Goal: Navigation & Orientation: Find specific page/section

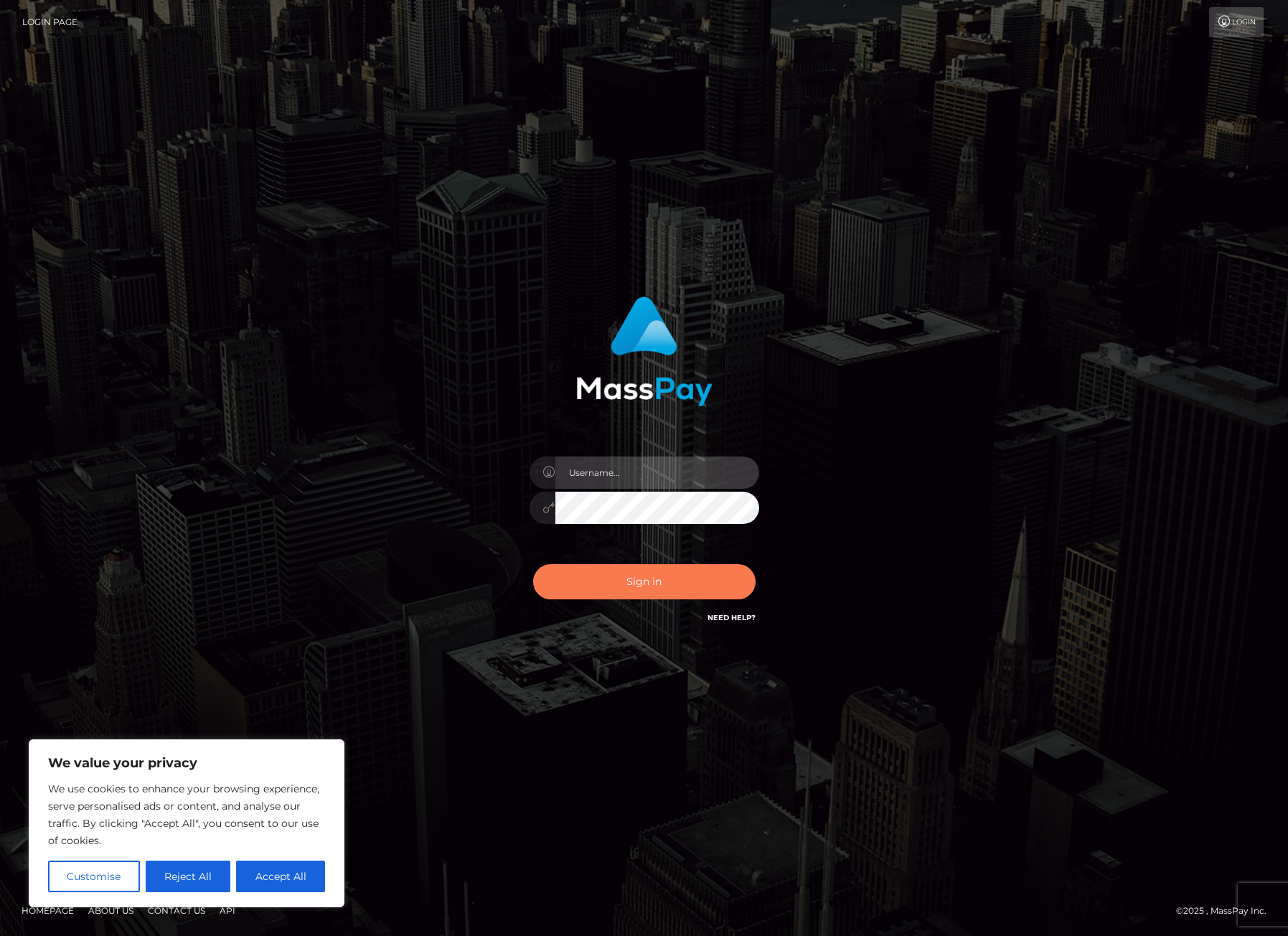
type input "mollica.icf"
click at [592, 585] on button "Sign in" at bounding box center [644, 581] width 223 height 36
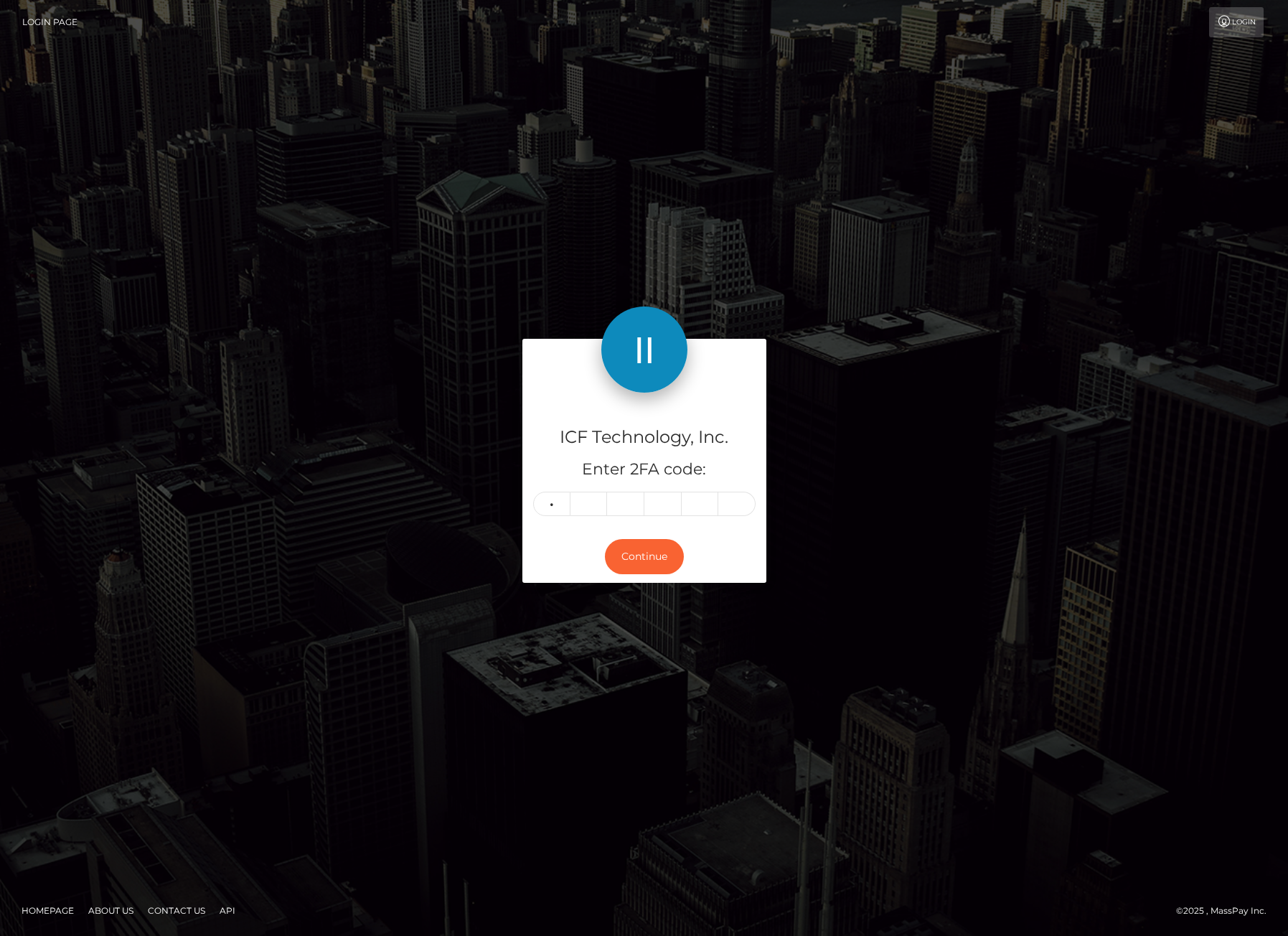
type input "8"
type input "2"
type input "5"
type input "7"
type input "1"
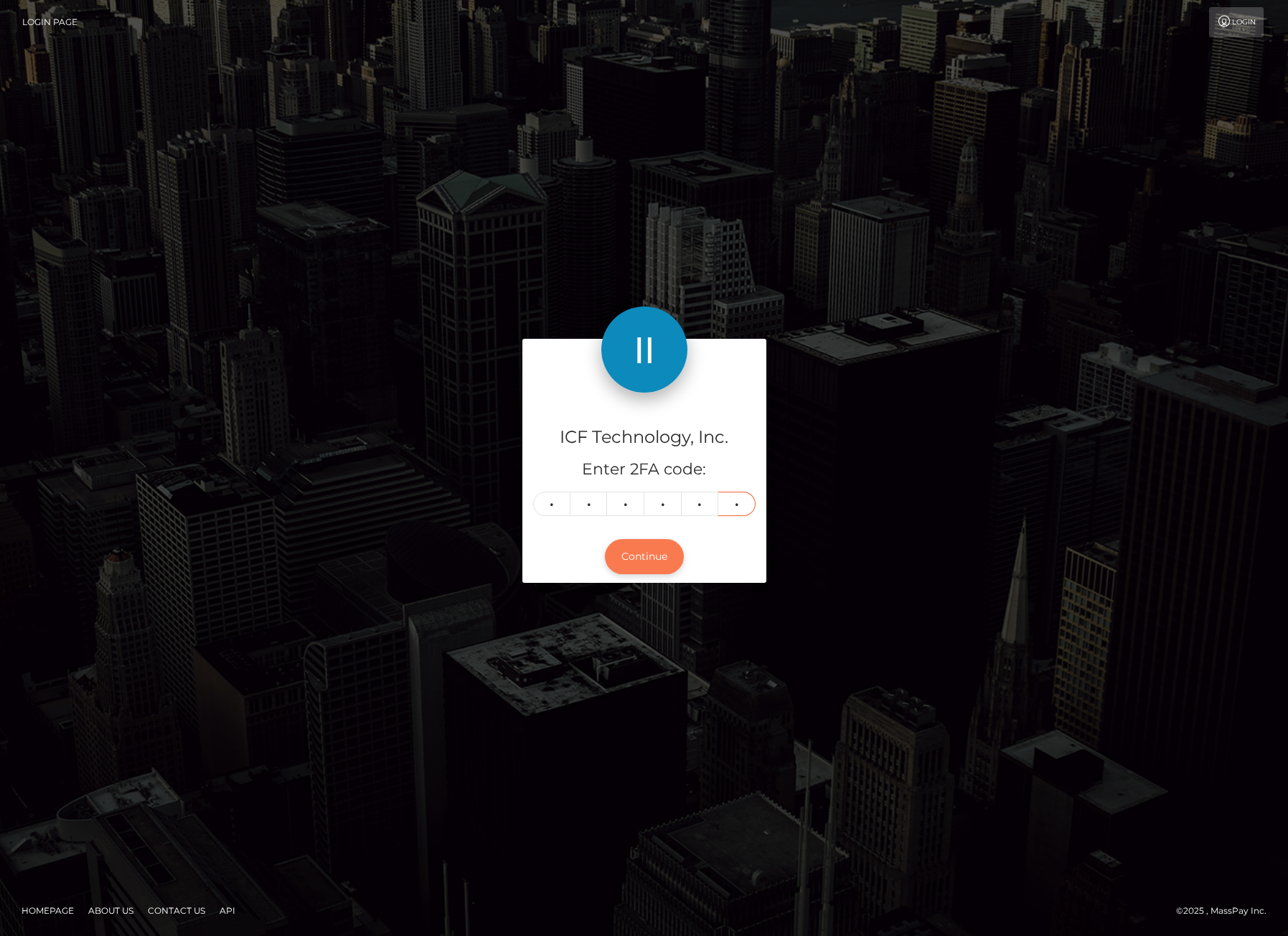
type input "9"
click at [663, 546] on button "Continue" at bounding box center [644, 556] width 79 height 36
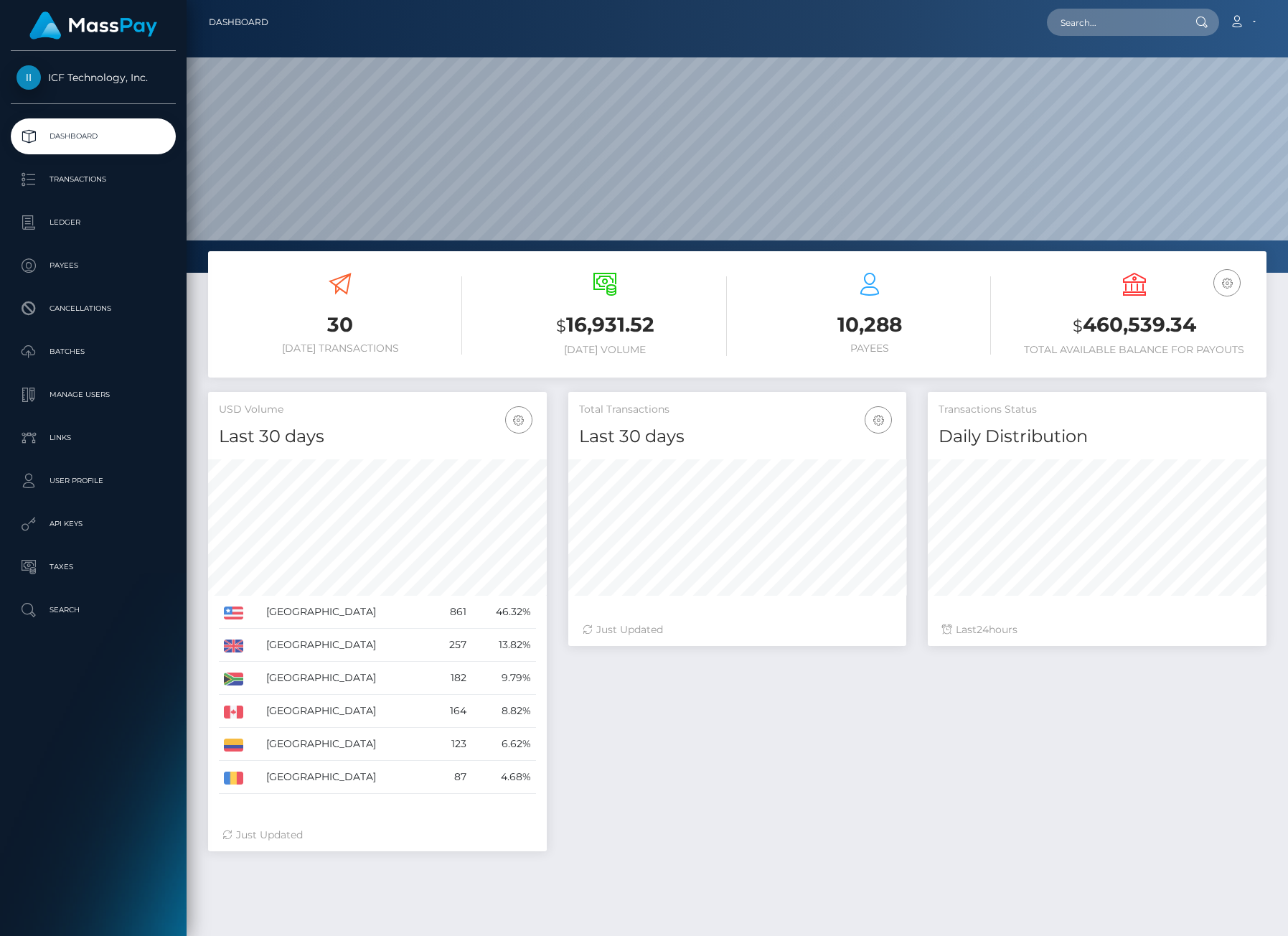
scroll to position [255, 338]
click at [89, 350] on p "Batches" at bounding box center [93, 351] width 153 height 21
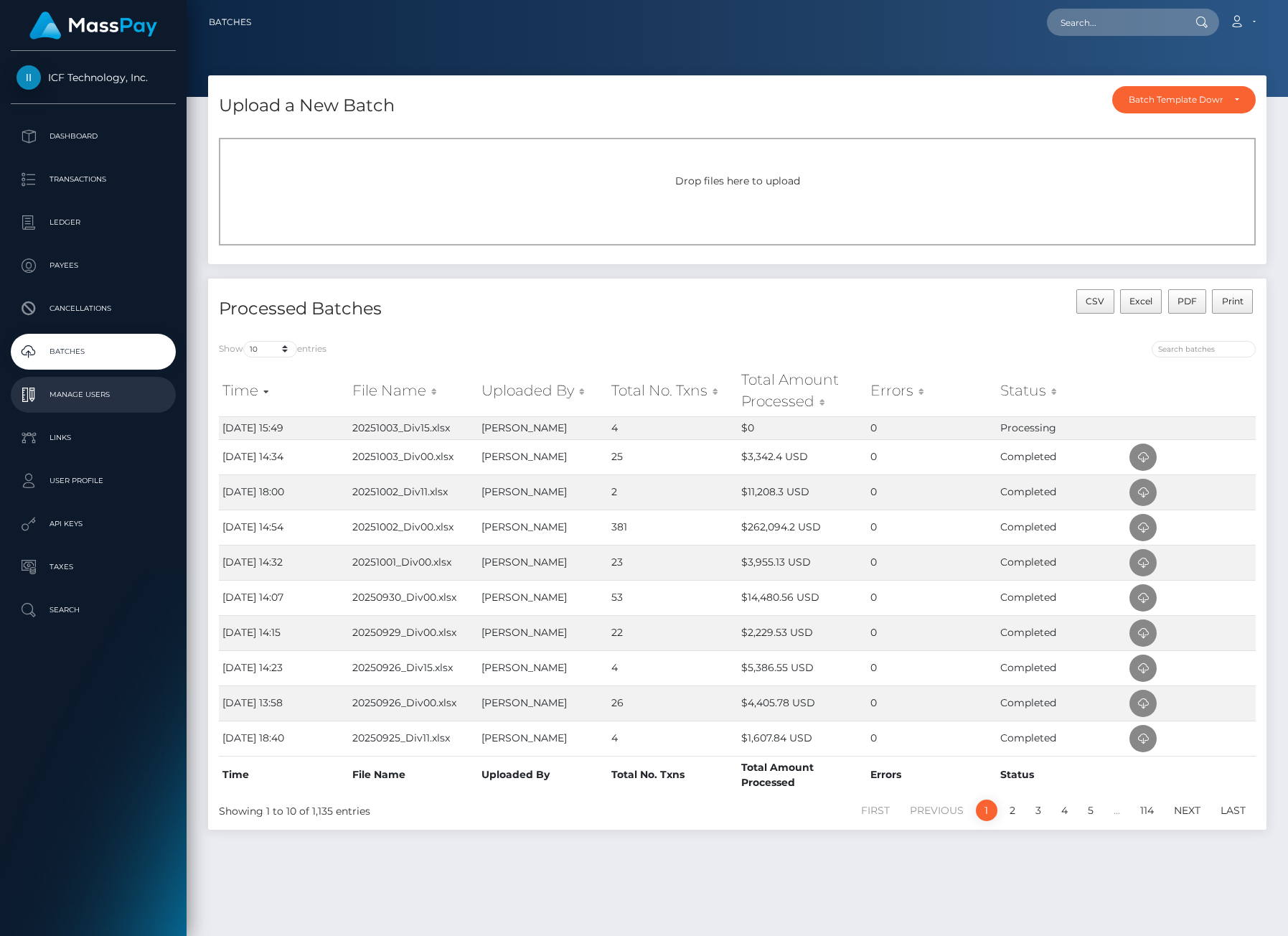
click at [58, 393] on p "Manage Users" at bounding box center [93, 394] width 153 height 21
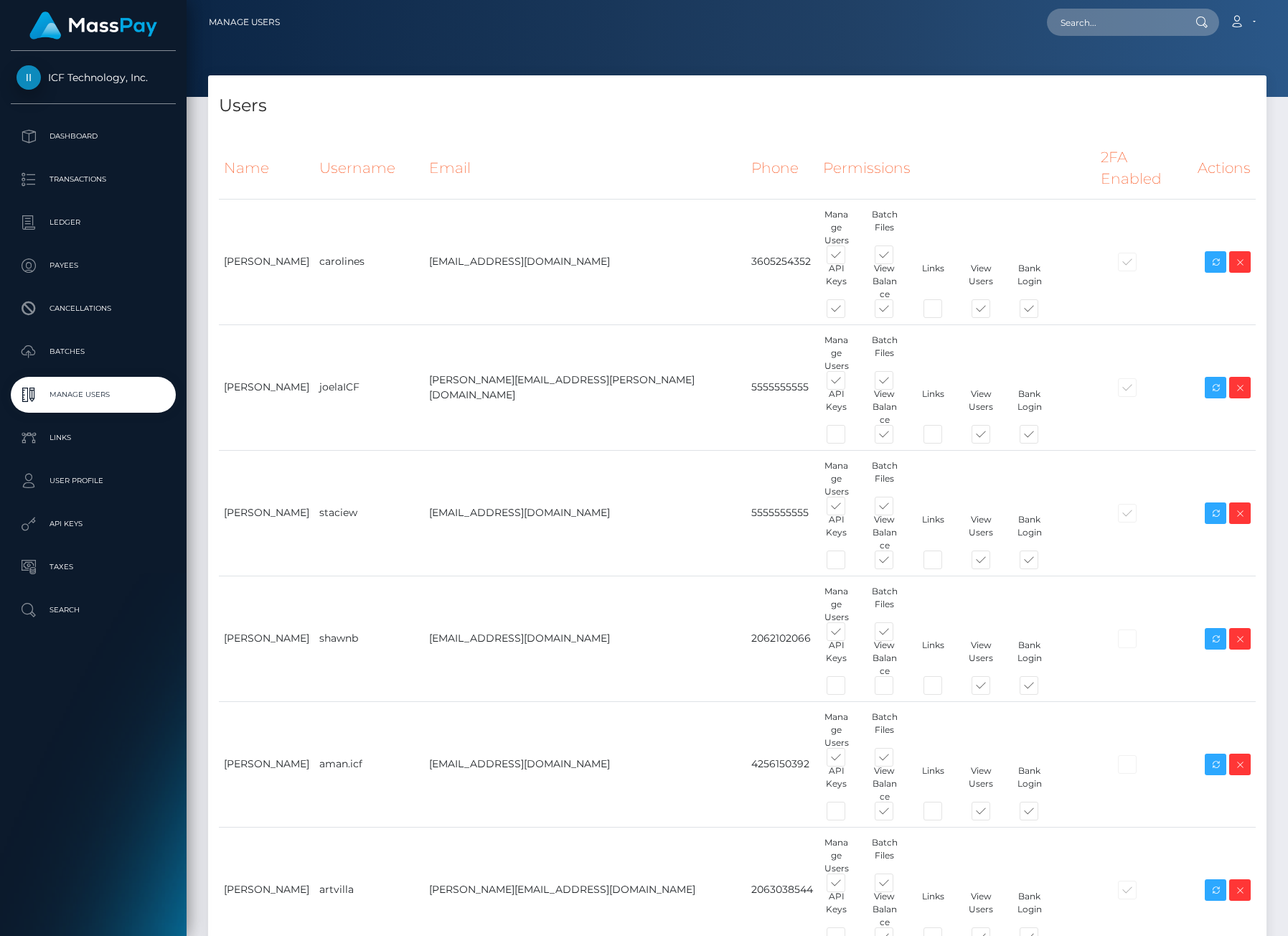
click at [59, 353] on p "Batches" at bounding box center [93, 351] width 153 height 21
